Goal: Use online tool/utility: Utilize a website feature to perform a specific function

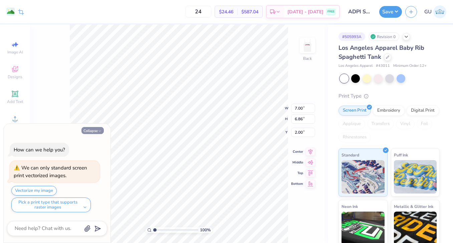
click at [94, 132] on button "Collapse" at bounding box center [93, 130] width 22 height 7
type textarea "x"
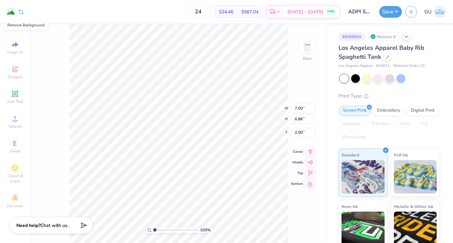
click at [10, 12] on image at bounding box center [10, 12] width 7 height 7
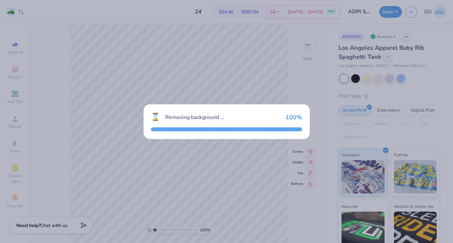
click at [184, 72] on div "⌛ Removing background ... 100 %" at bounding box center [226, 121] width 453 height 243
click at [250, 200] on div "⌛ Removing background ... 100 %" at bounding box center [226, 121] width 453 height 243
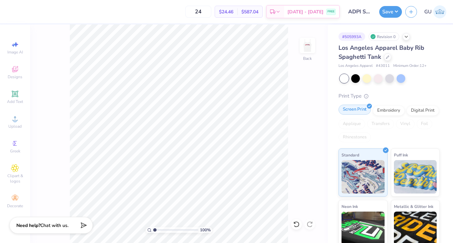
click at [356, 113] on div "Screen Print" at bounding box center [355, 110] width 32 height 10
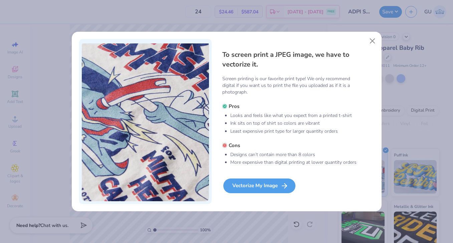
click at [265, 186] on div "Vectorize My Image" at bounding box center [260, 185] width 72 height 15
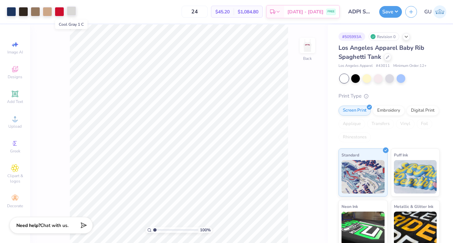
click at [72, 14] on div at bounding box center [71, 10] width 9 height 9
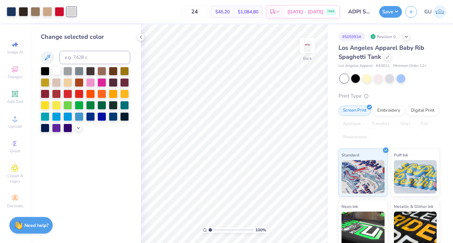
click at [55, 72] on div at bounding box center [56, 70] width 9 height 9
click at [49, 10] on div at bounding box center [47, 10] width 9 height 9
click at [36, 11] on div at bounding box center [35, 10] width 9 height 9
click at [68, 57] on input at bounding box center [94, 57] width 71 height 13
type input "4665"
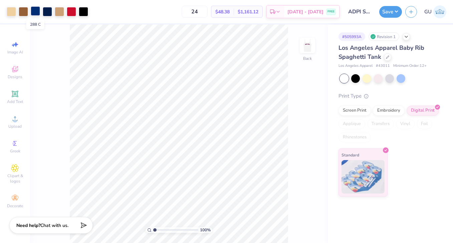
click at [32, 10] on div at bounding box center [35, 10] width 9 height 9
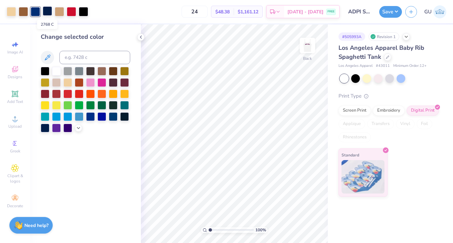
click at [47, 10] on div at bounding box center [47, 10] width 9 height 9
click at [46, 11] on div at bounding box center [47, 11] width 9 height 9
click at [71, 53] on input at bounding box center [94, 57] width 71 height 13
click at [44, 71] on div at bounding box center [45, 70] width 9 height 9
click at [11, 12] on div at bounding box center [11, 10] width 9 height 9
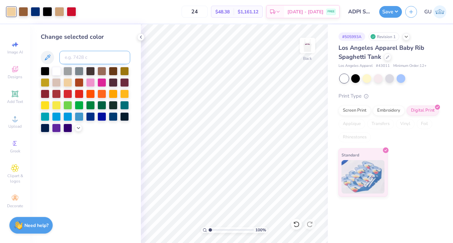
click at [81, 60] on input at bounding box center [94, 57] width 71 height 13
type input "728"
click at [199, 10] on input "24" at bounding box center [195, 12] width 26 height 12
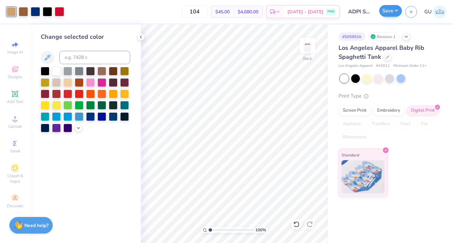
type input "104"
click at [389, 12] on button "Save" at bounding box center [391, 11] width 23 height 12
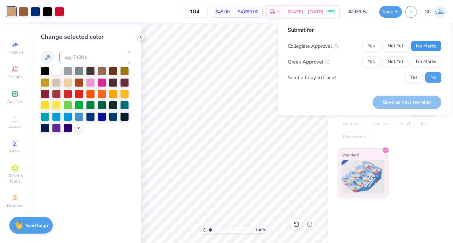
click at [429, 42] on button "No Marks" at bounding box center [426, 46] width 30 height 11
click at [380, 60] on button "Yes" at bounding box center [371, 61] width 17 height 11
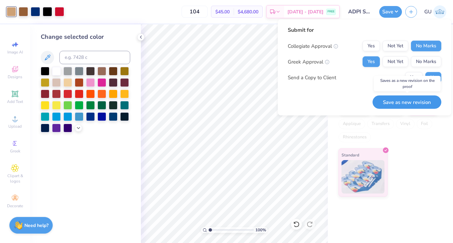
click at [398, 104] on button "Save as new revision" at bounding box center [407, 102] width 69 height 14
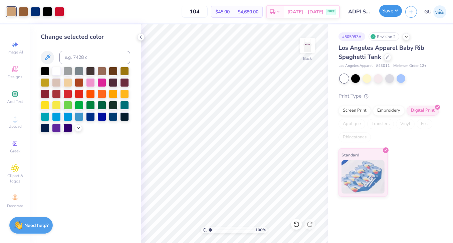
click at [391, 12] on button "Save" at bounding box center [391, 11] width 23 height 12
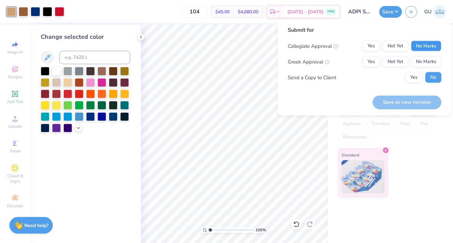
click at [431, 45] on button "No Marks" at bounding box center [426, 46] width 30 height 11
click at [367, 61] on button "Yes" at bounding box center [371, 61] width 17 height 11
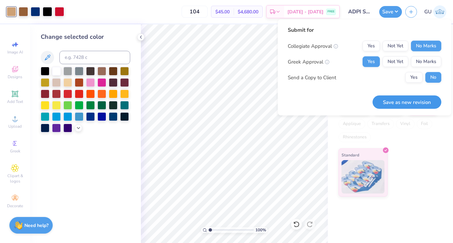
click at [393, 103] on button "Save as new revision" at bounding box center [407, 102] width 69 height 14
